Goal: Task Accomplishment & Management: Manage account settings

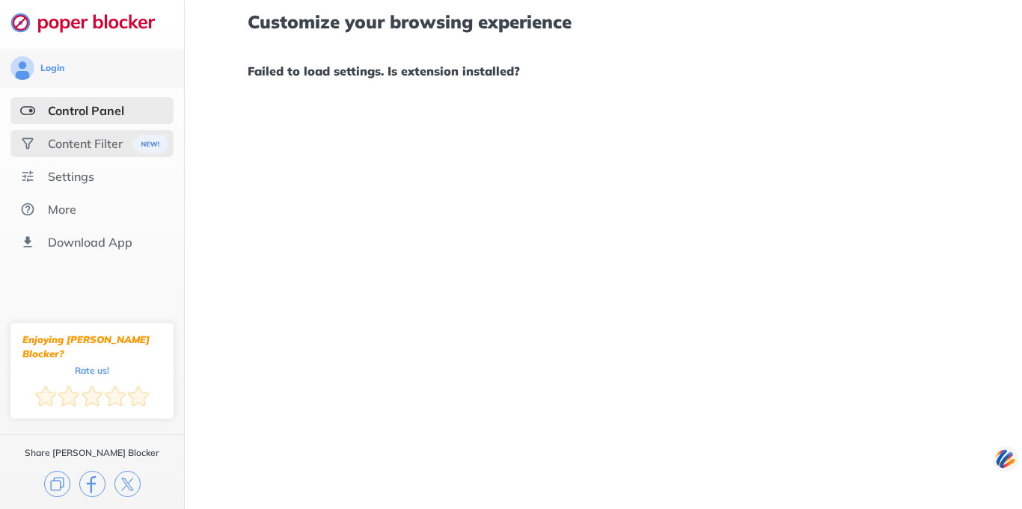
click at [94, 147] on div "Content Filter" at bounding box center [85, 143] width 75 height 15
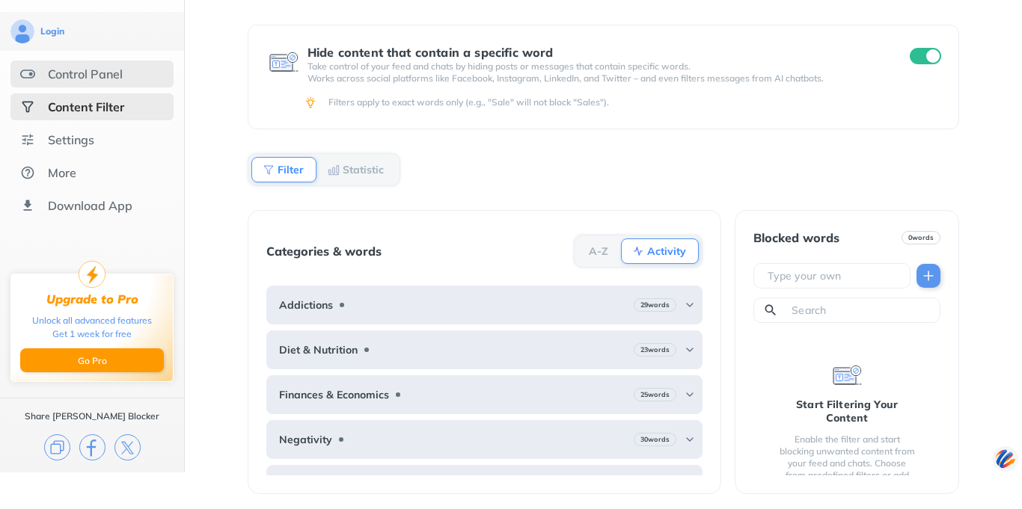
click at [104, 76] on div "Control Panel" at bounding box center [85, 74] width 75 height 15
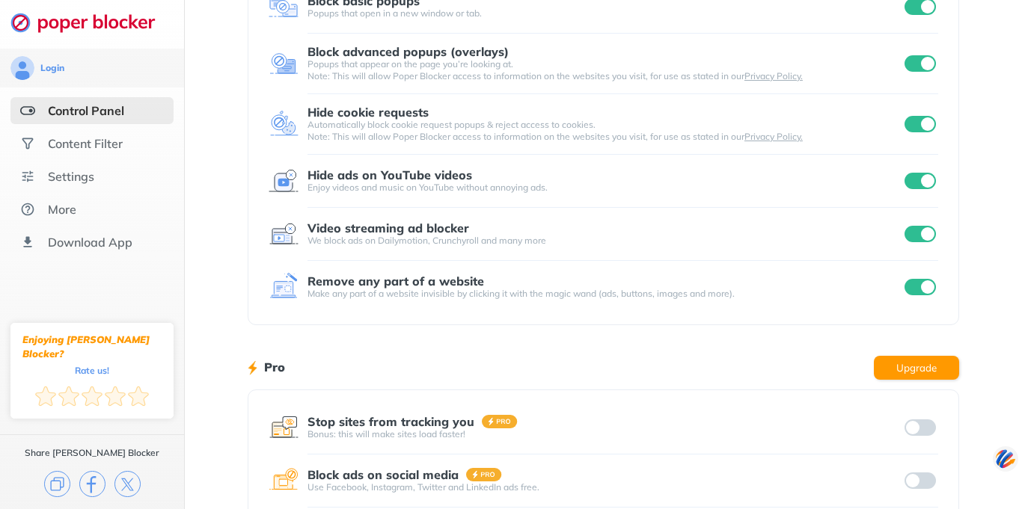
scroll to position [64, 0]
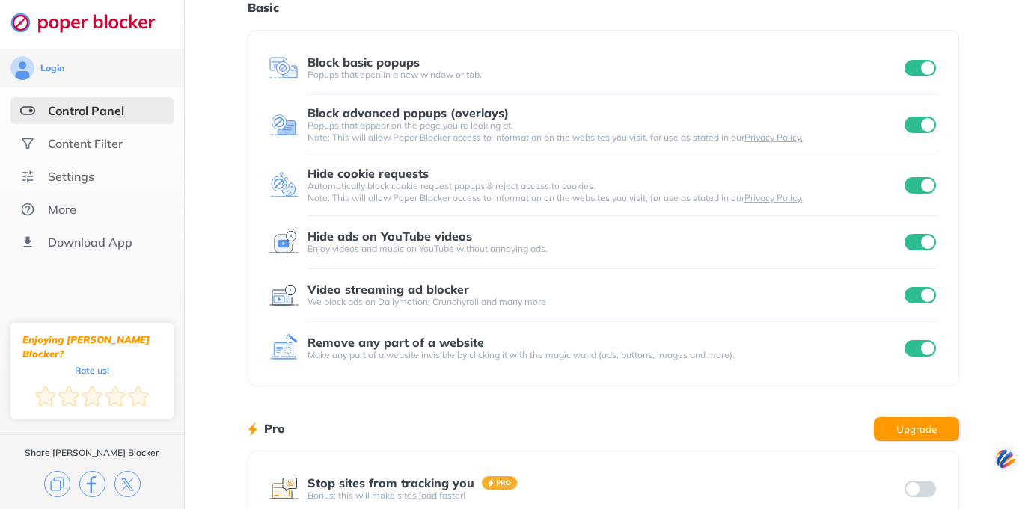
click at [914, 347] on input "checkbox" at bounding box center [919, 348] width 31 height 16
click at [914, 295] on input "checkbox" at bounding box center [919, 295] width 31 height 16
drag, startPoint x: 912, startPoint y: 239, endPoint x: 913, endPoint y: 167, distance: 72.5
click at [912, 238] on input "checkbox" at bounding box center [919, 242] width 31 height 16
click at [910, 184] on div "Login Control Panel Content Filter Settings More Download App Enjoying [PERSON_…" at bounding box center [511, 322] width 1022 height 773
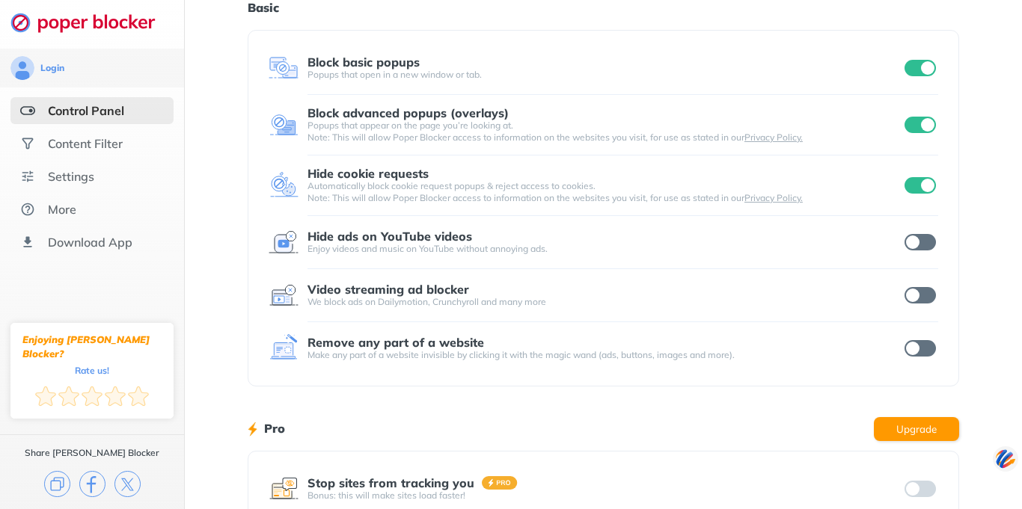
click at [915, 127] on input "checkbox" at bounding box center [919, 125] width 31 height 16
click at [919, 69] on input "checkbox" at bounding box center [919, 68] width 31 height 16
click at [918, 188] on input "checkbox" at bounding box center [919, 185] width 31 height 16
